Goal: Obtain resource: Obtain resource

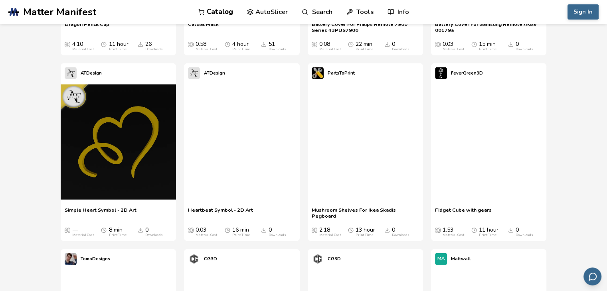
scroll to position [1697, 0]
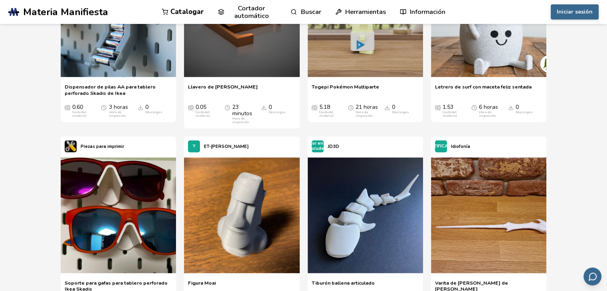
scroll to position [529, 0]
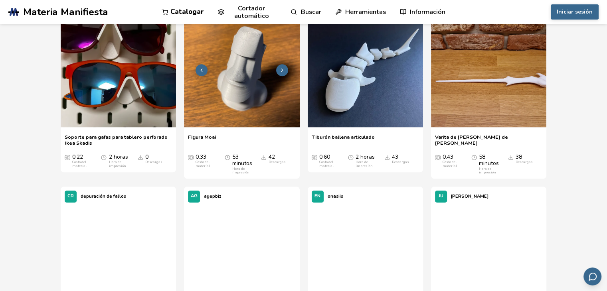
drag, startPoint x: 0, startPoint y: 0, endPoint x: 212, endPoint y: 85, distance: 229.0
click at [212, 85] on img at bounding box center [241, 69] width 115 height 115
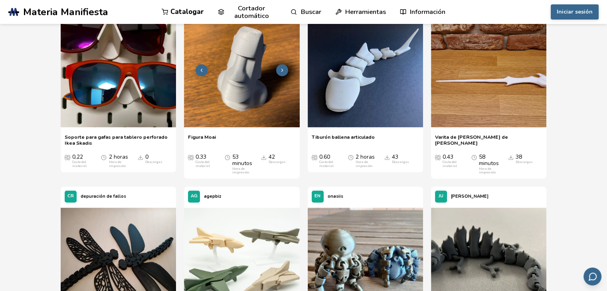
scroll to position [722, 0]
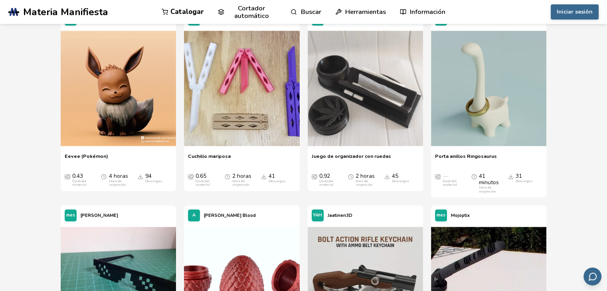
scroll to position [1023, 0]
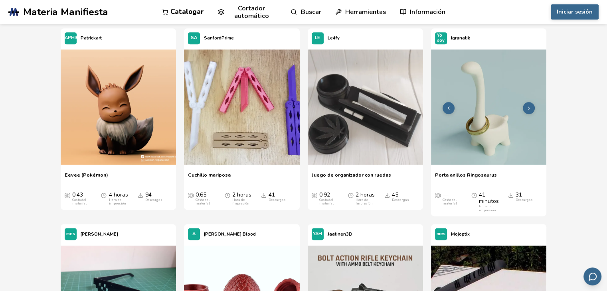
click at [498, 128] on img at bounding box center [488, 107] width 115 height 115
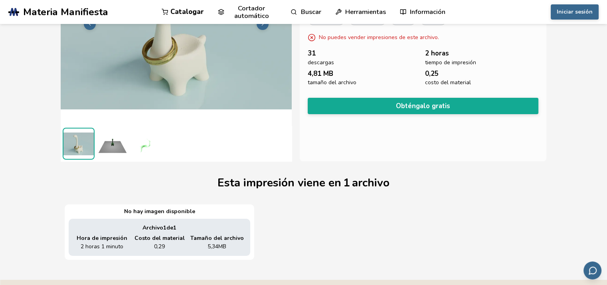
scroll to position [109, 0]
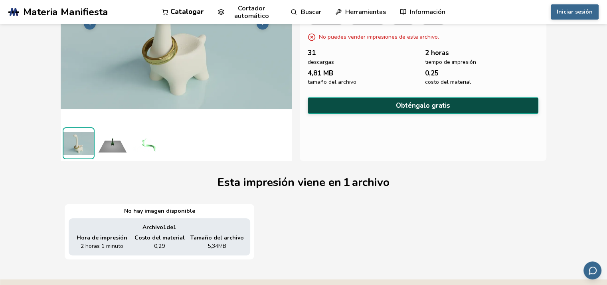
click at [402, 104] on font "Obténgalo gratis" at bounding box center [423, 105] width 54 height 9
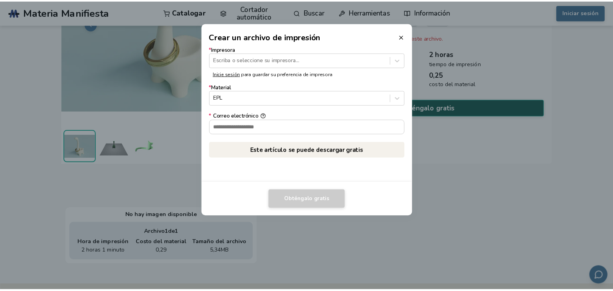
scroll to position [107, 0]
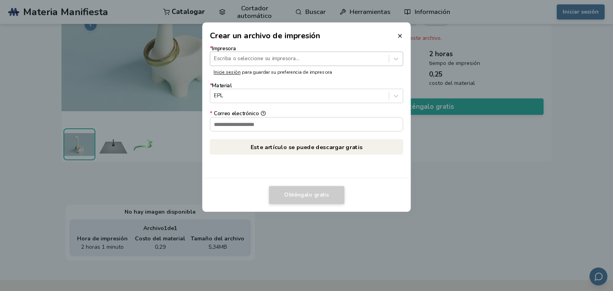
drag, startPoint x: 386, startPoint y: 50, endPoint x: 387, endPoint y: 57, distance: 6.8
click at [387, 57] on label "* Impresora Escriba o seleccione su impresora..." at bounding box center [307, 56] width 194 height 20
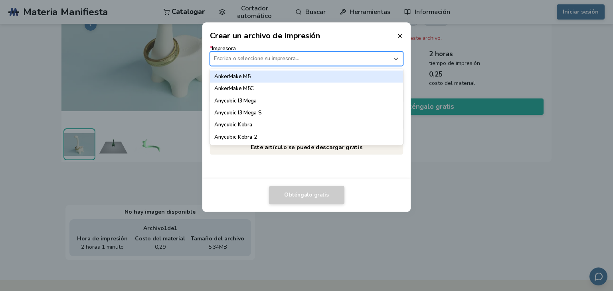
click at [387, 57] on div "Escriba o seleccione su impresora..." at bounding box center [299, 59] width 178 height 11
type input "*"
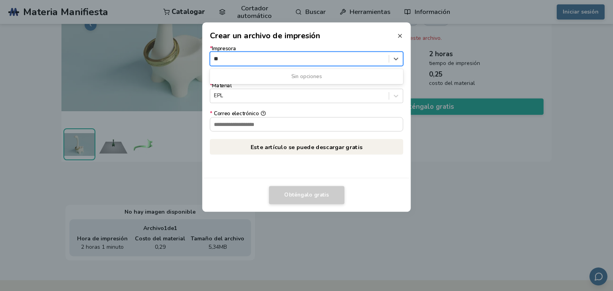
type input "**"
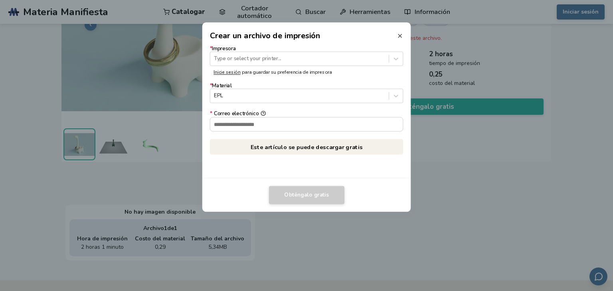
click at [402, 36] on icon at bounding box center [400, 36] width 6 height 6
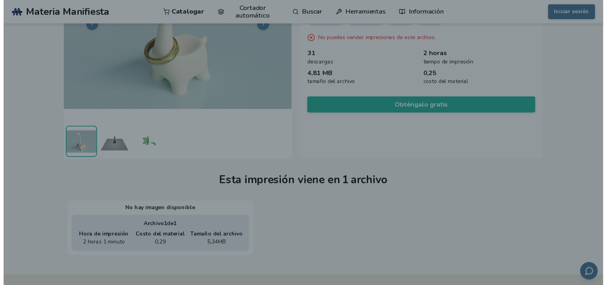
scroll to position [109, 0]
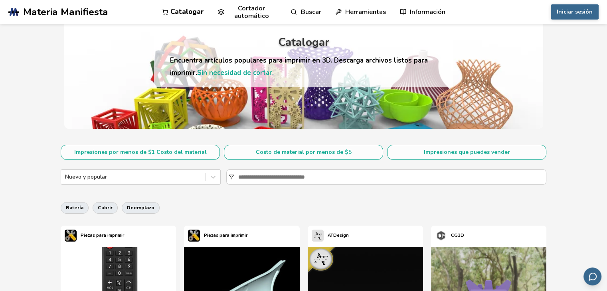
scroll to position [46, 0]
